Goal: Transaction & Acquisition: Book appointment/travel/reservation

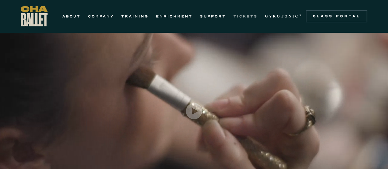
click at [245, 16] on link "TICKETS" at bounding box center [245, 16] width 24 height 7
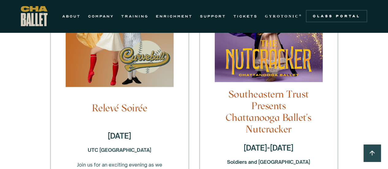
scroll to position [638, 0]
